Goal: Information Seeking & Learning: Learn about a topic

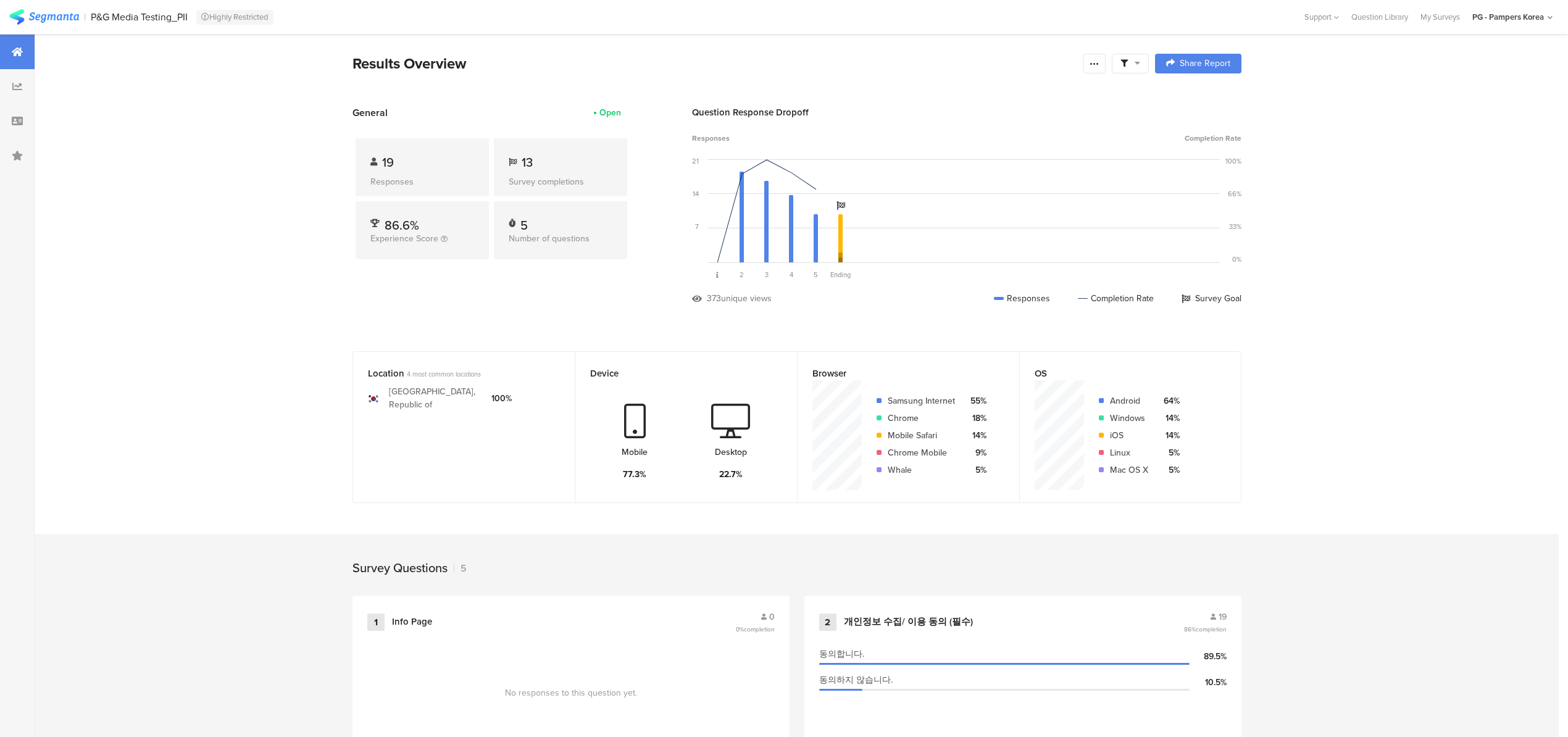
click at [23, 123] on div at bounding box center [17, 120] width 34 height 34
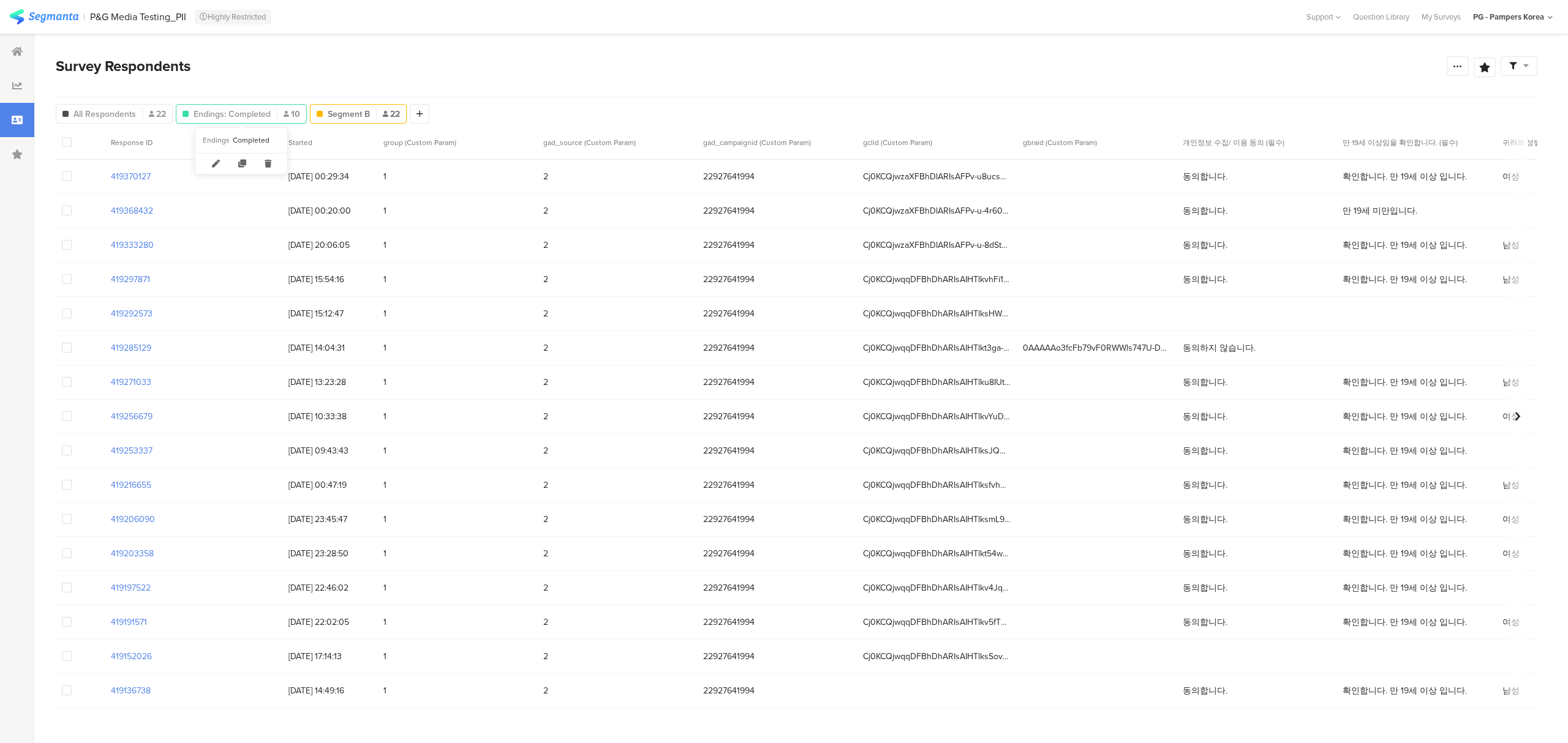
click at [251, 115] on span "Endings: Completed" at bounding box center [233, 114] width 78 height 13
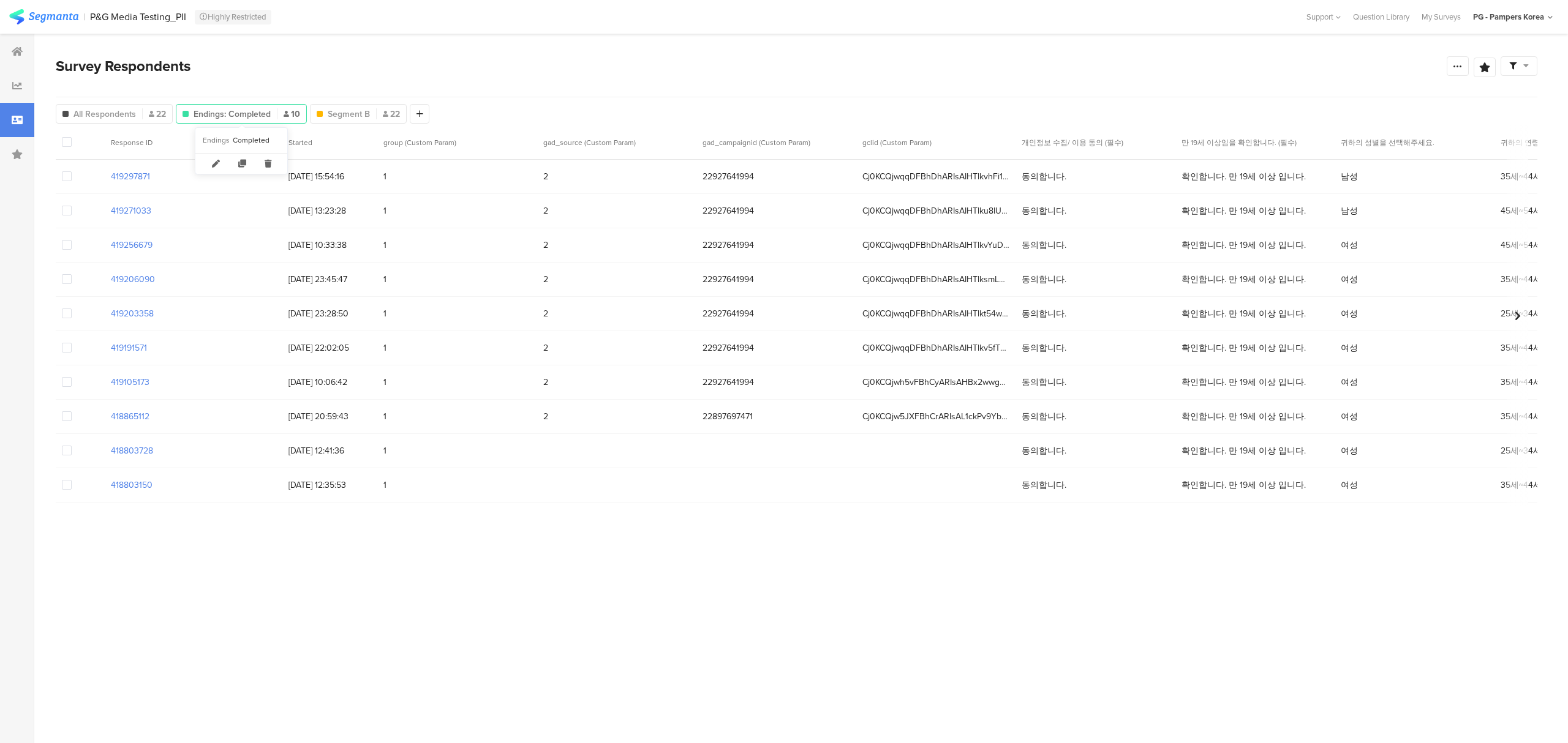
click at [283, 115] on div "Endings: Completed 10" at bounding box center [241, 114] width 130 height 13
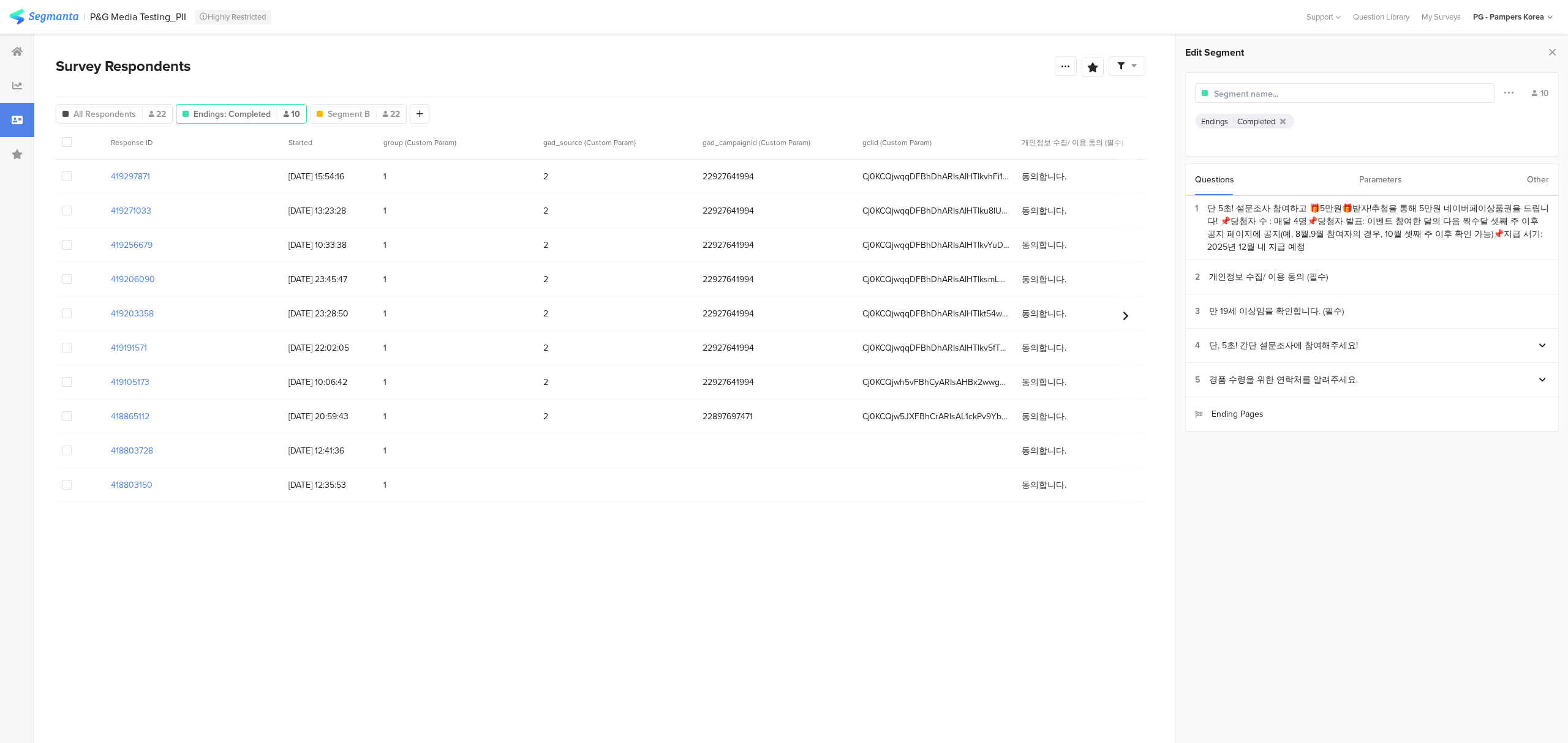
click at [1407, 169] on div "Questions Parameters Other" at bounding box center [1371, 179] width 373 height 33
click at [1378, 182] on div "Parameters" at bounding box center [1380, 179] width 43 height 31
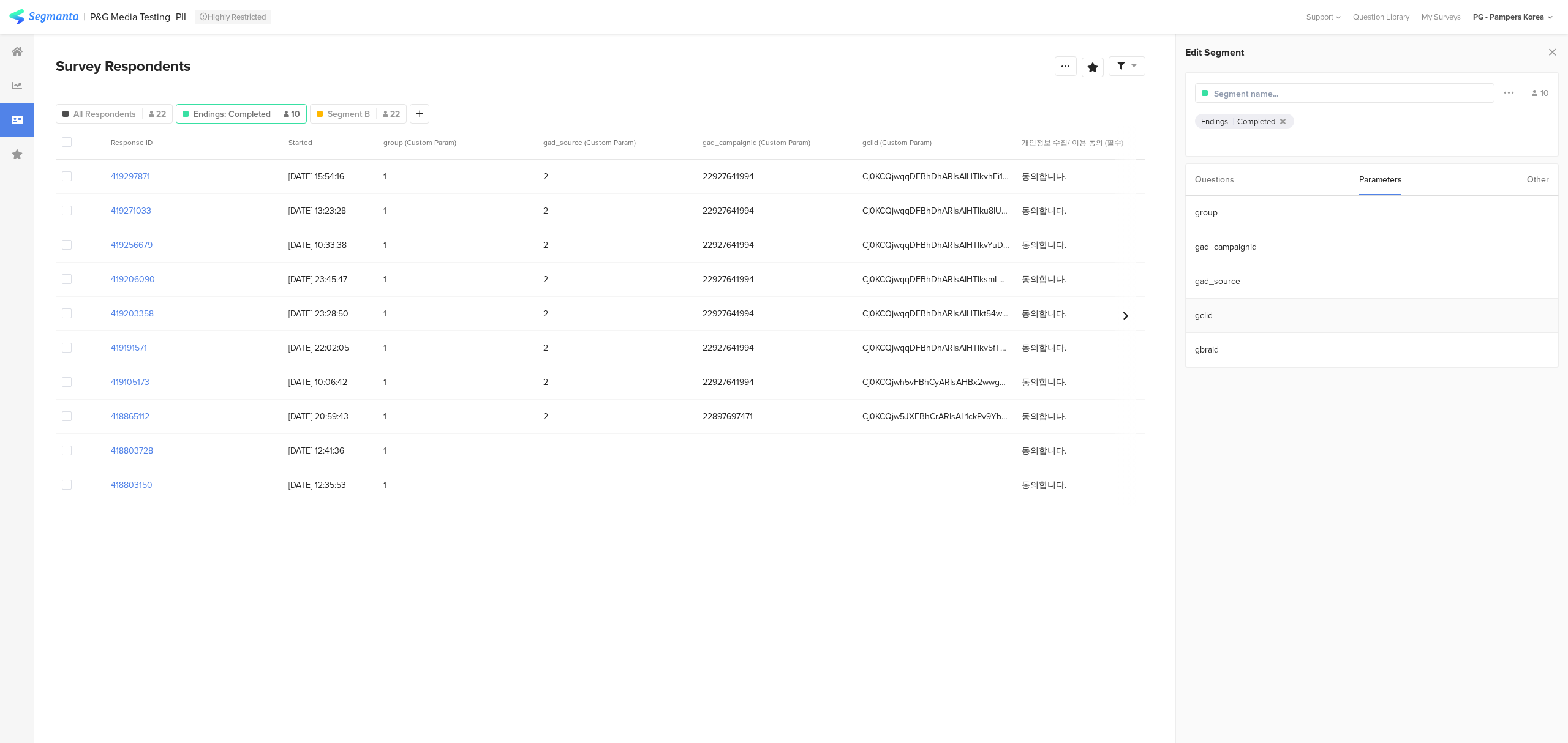
click at [1272, 311] on section "gclid" at bounding box center [1372, 315] width 372 height 34
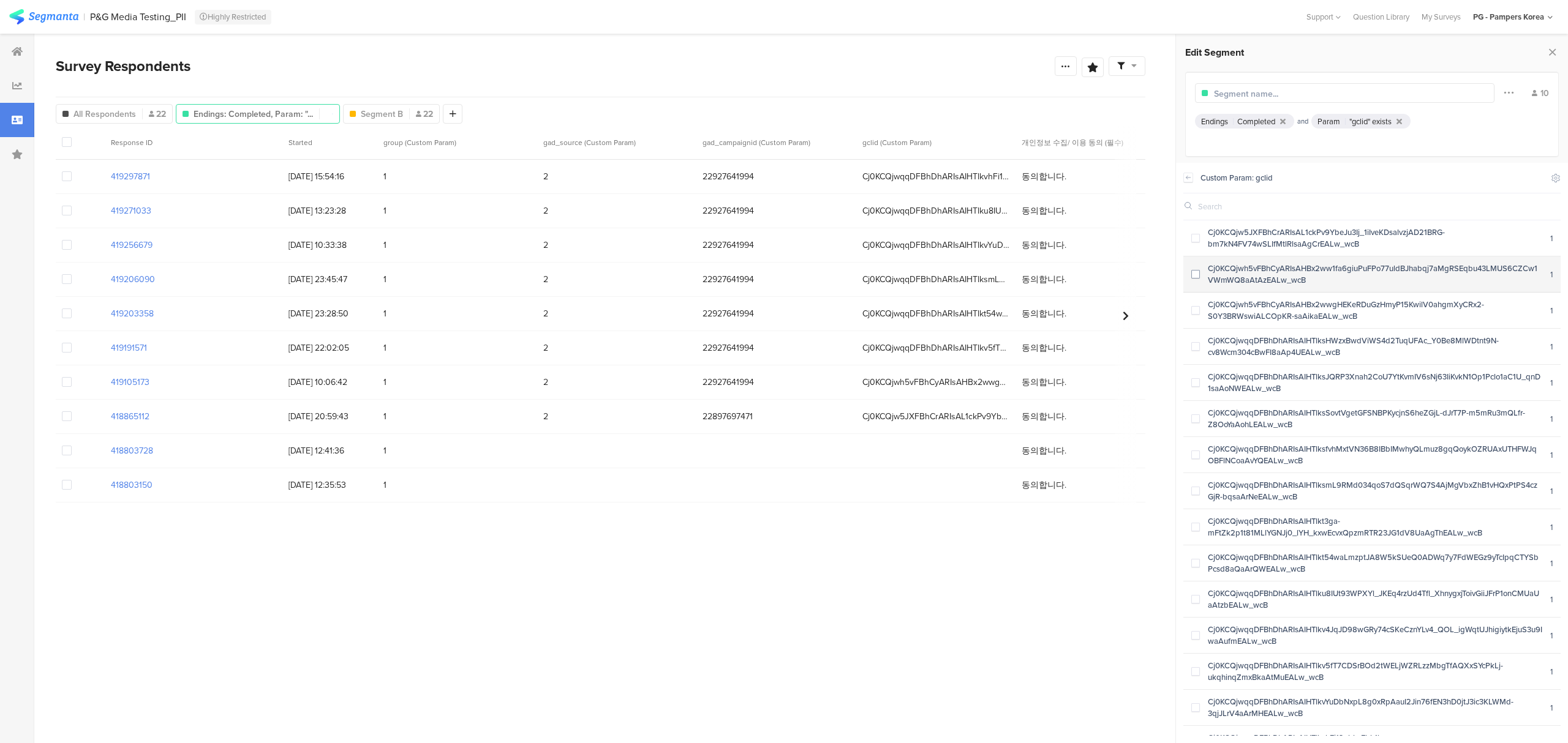
scroll to position [160, 0]
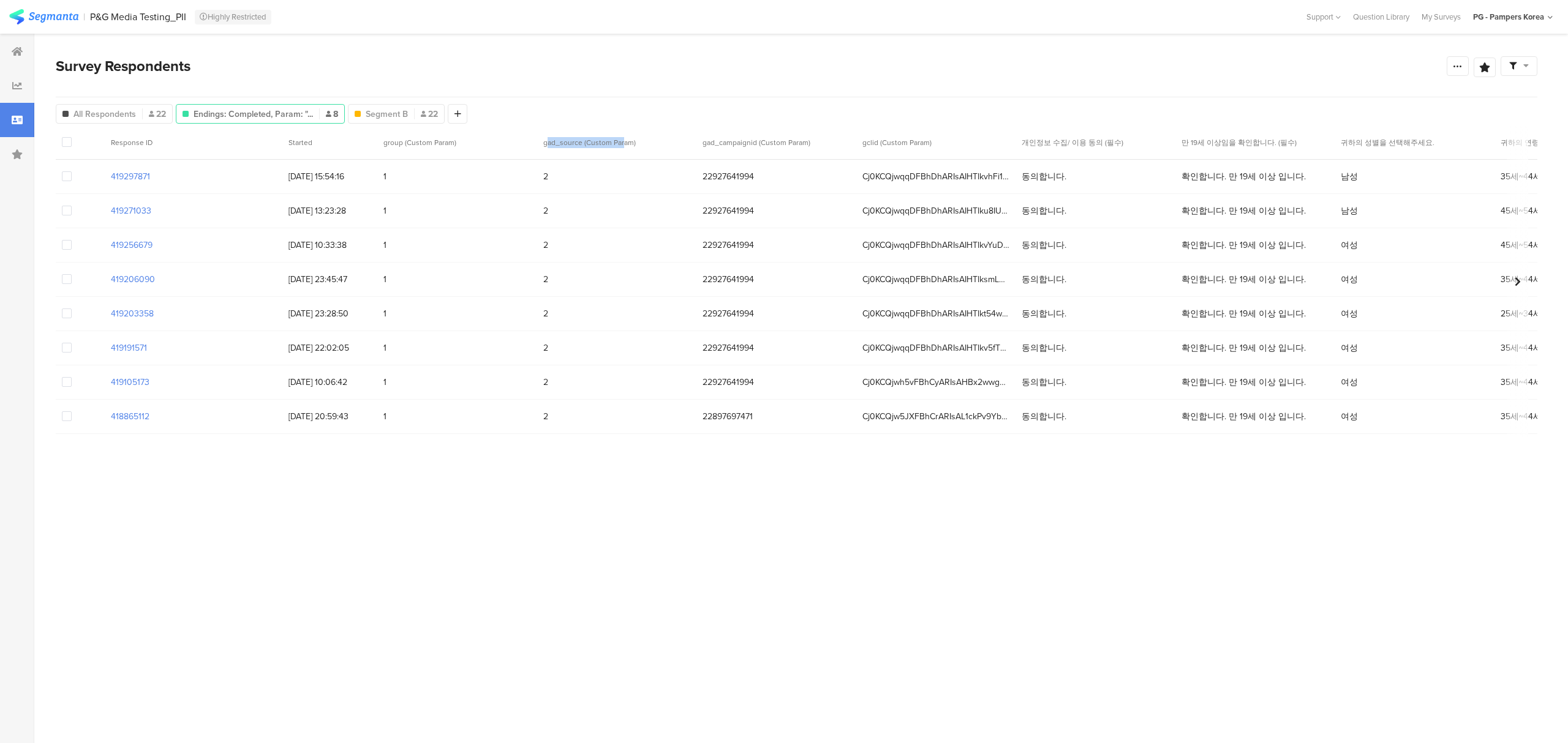
drag, startPoint x: 547, startPoint y: 140, endPoint x: 733, endPoint y: 142, distance: 186.0
click at [626, 141] on span "gad_source (Custom Param)" at bounding box center [590, 142] width 93 height 11
drag, startPoint x: 735, startPoint y: 142, endPoint x: 812, endPoint y: 148, distance: 77.2
click at [812, 148] on section "gad_campaignid (Custom Param)" at bounding box center [776, 142] width 160 height 33
click at [992, 140] on span "gclid (Custom Param)" at bounding box center [931, 142] width 139 height 11
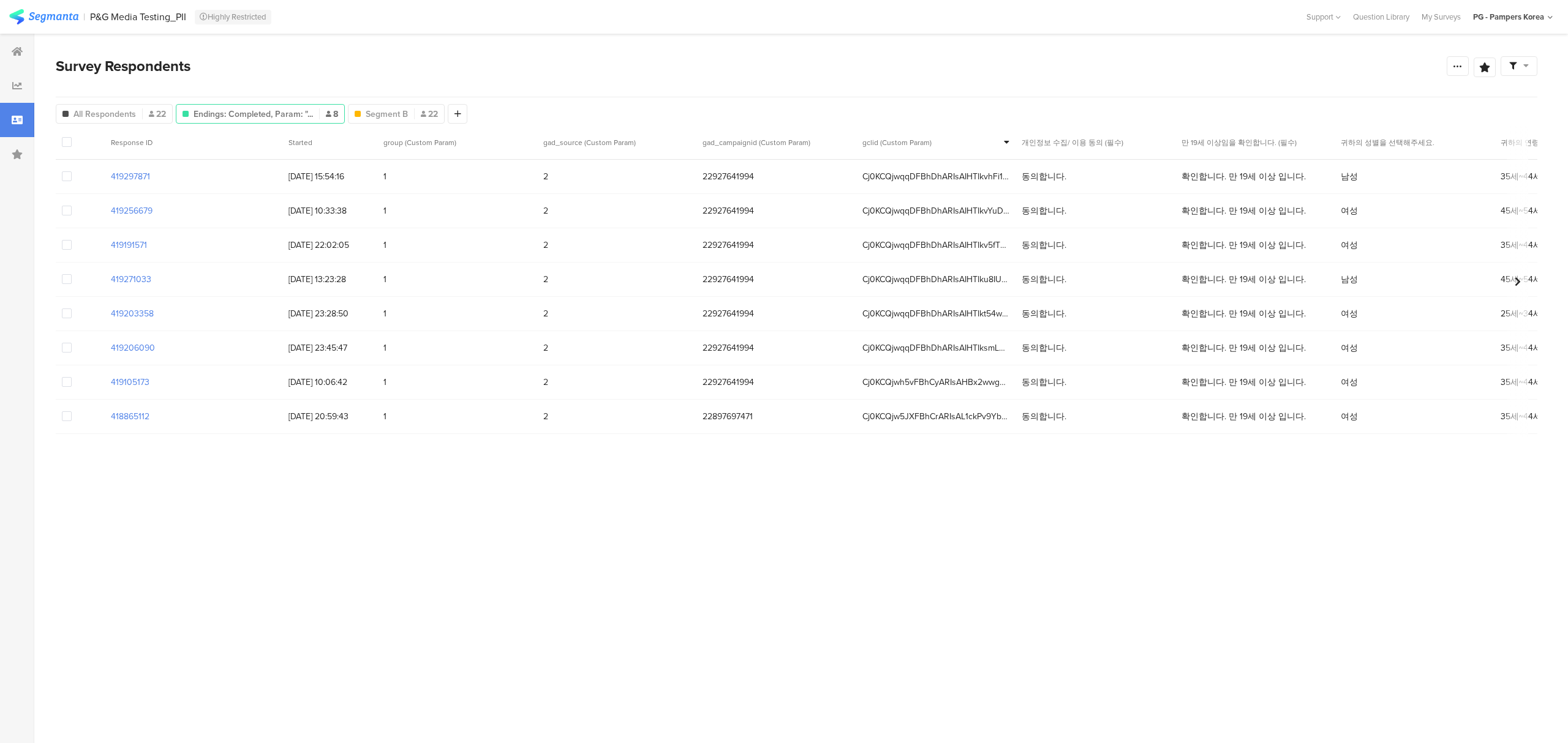
click at [993, 172] on span "Cj0KCQjwqqDFBhDhARIsAIHTlkvhFi12eblwFbk1k-5IX2L_AfjwlpsqSHiI8KY7NIzWaFPDx1XbifU…" at bounding box center [936, 176] width 147 height 13
click at [1001, 175] on span "Cj0KCQjwqqDFBhDhARIsAIHTlkvhFi12eblwFbk1k-5IX2L_AfjwlpsqSHiI8KY7NIzWaFPDx1XbifU…" at bounding box center [936, 176] width 147 height 13
